Goal: Task Accomplishment & Management: Complete application form

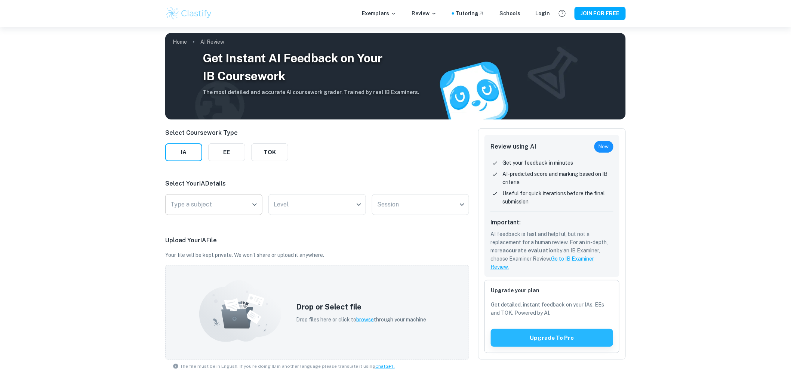
click at [192, 211] on input "Type a subject" at bounding box center [208, 205] width 79 height 14
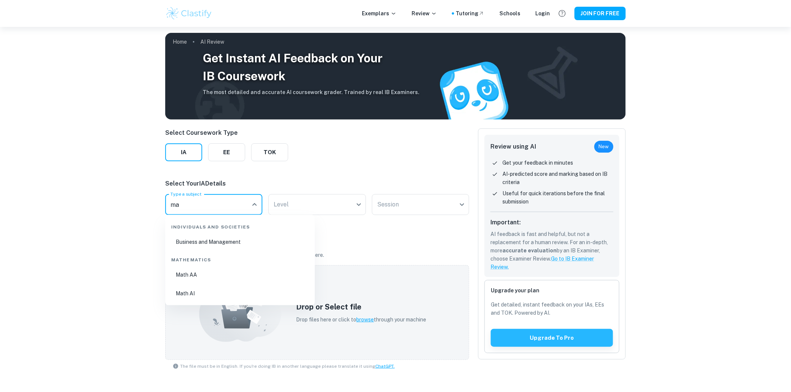
click at [190, 292] on li "Math AI" at bounding box center [239, 293] width 143 height 17
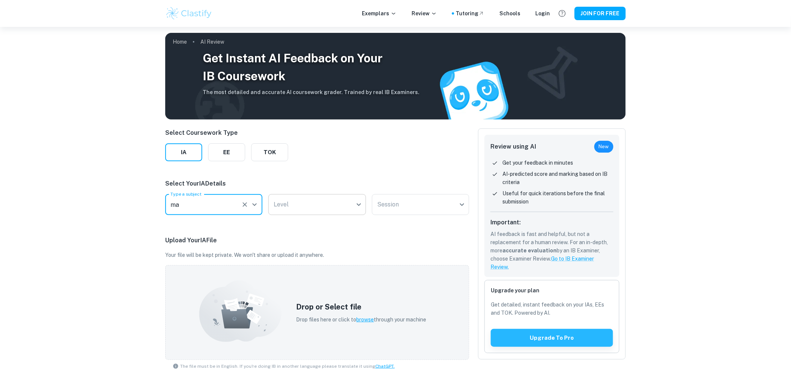
type input "Math AI"
click at [297, 201] on body "We value your privacy We use cookies to enhance your browsing experience, serve…" at bounding box center [395, 223] width 791 height 392
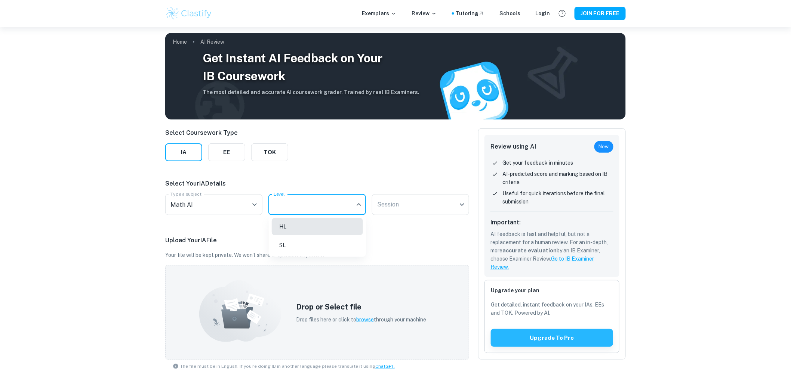
drag, startPoint x: 301, startPoint y: 242, endPoint x: 346, endPoint y: 230, distance: 46.4
click at [301, 243] on li "SL" at bounding box center [317, 245] width 91 height 17
click at [410, 220] on div "Select Coursework Type IA EE TOK Select Your IA Details Type a subject Math AI …" at bounding box center [317, 311] width 304 height 364
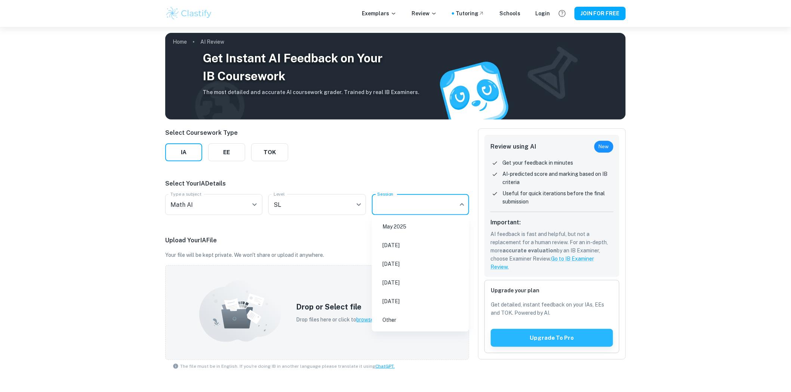
click at [417, 210] on body "We value your privacy We use cookies to enhance your browsing experience, serve…" at bounding box center [395, 223] width 791 height 392
click at [424, 268] on li "[DATE]" at bounding box center [420, 264] width 91 height 17
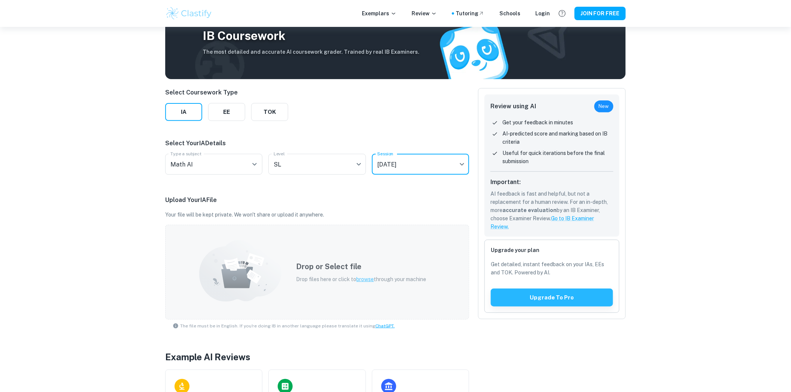
scroll to position [41, 0]
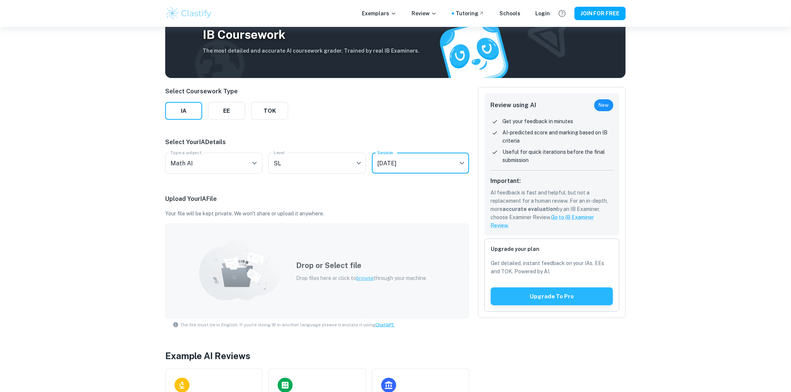
click at [386, 272] on div "Drop or Select file Drop files here or click to browse through your machine" at bounding box center [361, 271] width 148 height 40
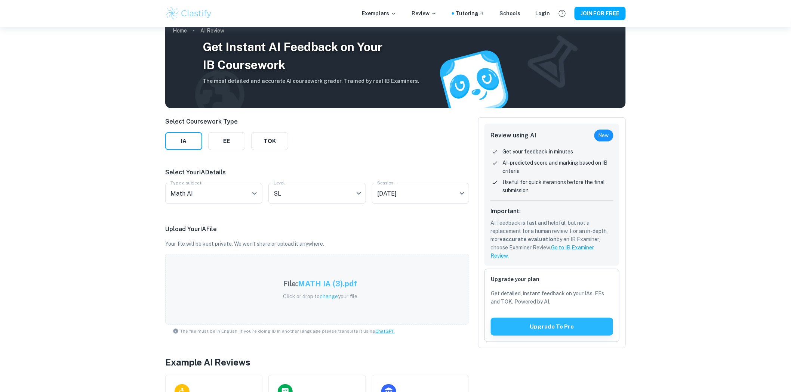
scroll to position [0, 0]
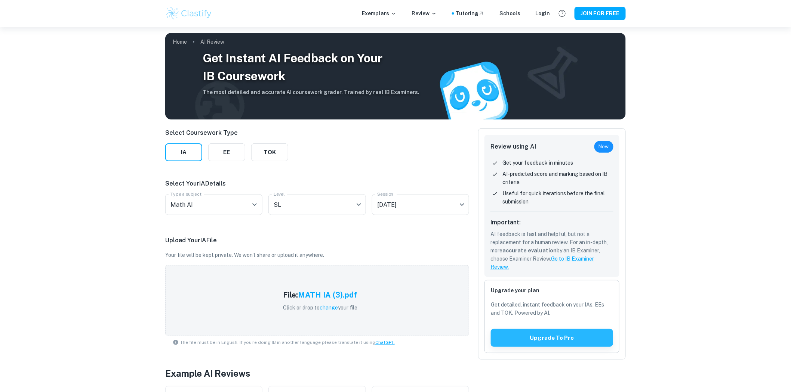
click at [544, 161] on p "Get your feedback in minutes" at bounding box center [537, 163] width 71 height 8
click at [598, 143] on span "New" at bounding box center [603, 146] width 19 height 7
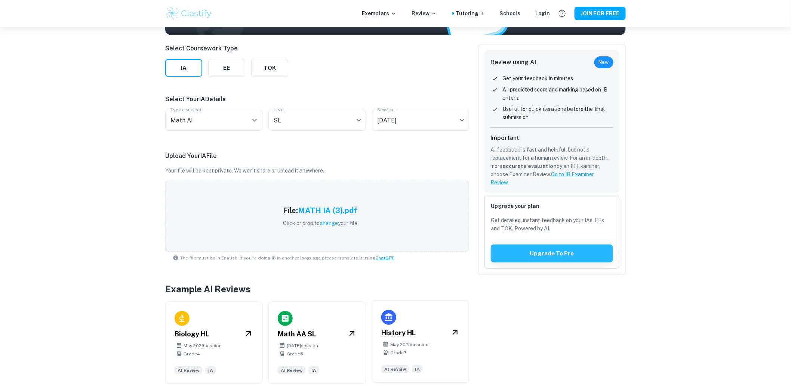
scroll to position [85, 0]
click at [185, 61] on button "IA" at bounding box center [183, 68] width 37 height 18
click at [238, 57] on div "Select Coursework Type IA EE TOK" at bounding box center [226, 60] width 123 height 33
click at [236, 61] on button "EE" at bounding box center [226, 68] width 37 height 18
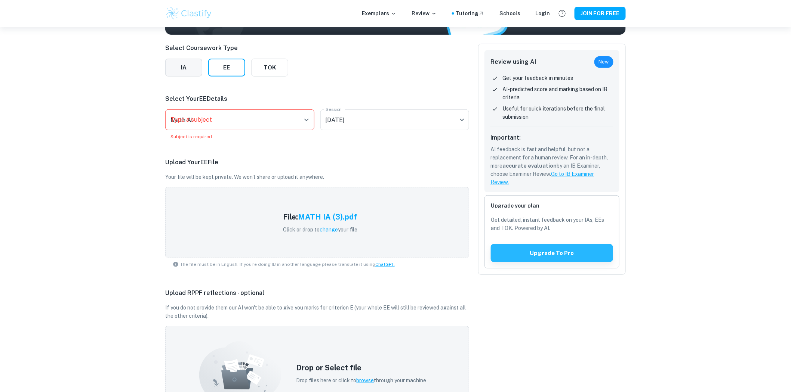
click at [184, 70] on button "IA" at bounding box center [183, 68] width 37 height 18
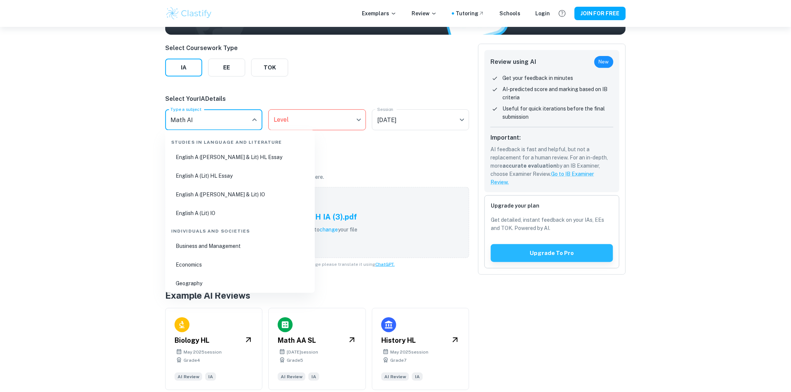
click at [226, 123] on input "Math AI" at bounding box center [208, 120] width 79 height 14
click at [207, 278] on li "Math AI" at bounding box center [239, 279] width 143 height 17
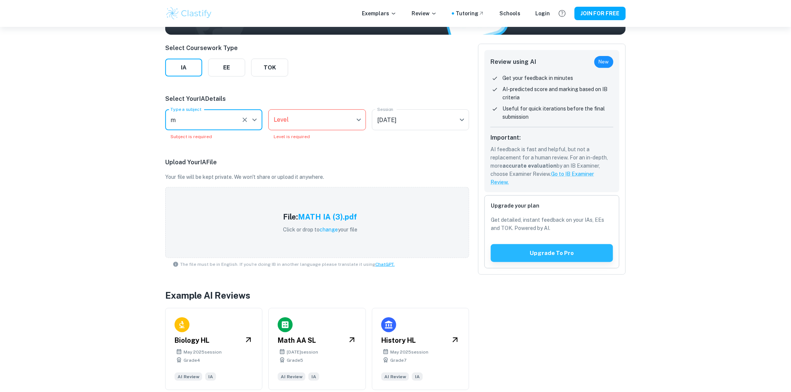
type input "Math AI"
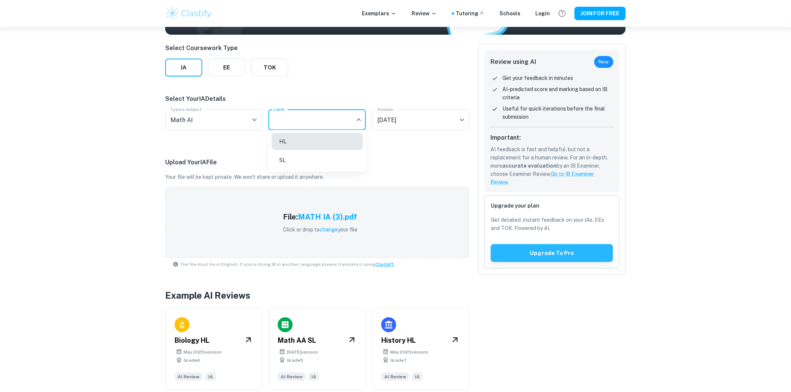
click at [334, 111] on body "We value your privacy We use cookies to enhance your browsing experience, serve…" at bounding box center [395, 138] width 791 height 392
click at [313, 154] on li "SL" at bounding box center [317, 160] width 91 height 17
type input "SL"
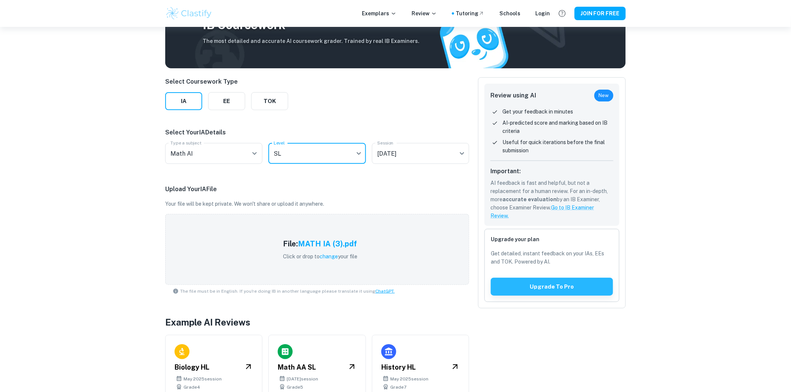
scroll to position [0, 0]
